Goal: Find specific page/section: Find specific page/section

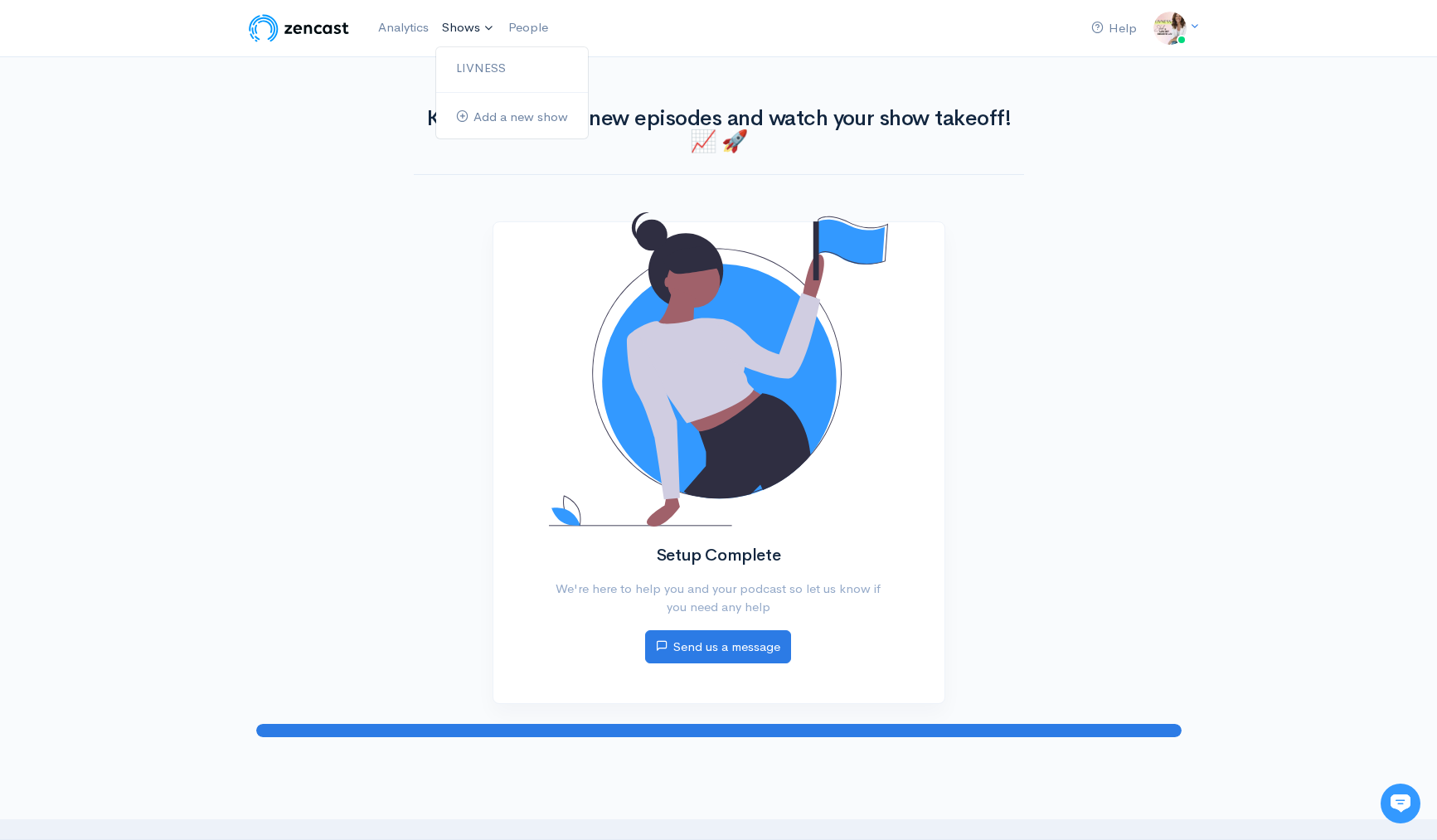
click at [466, 27] on link "Shows" at bounding box center [468, 28] width 67 height 37
click at [472, 63] on link "LIVNESS" at bounding box center [512, 68] width 151 height 29
